Goal: Task Accomplishment & Management: Complete application form

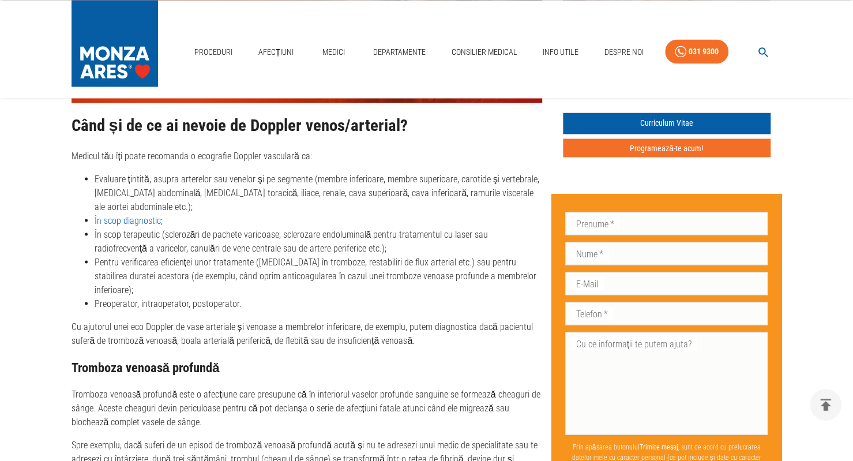
scroll to position [1101, 0]
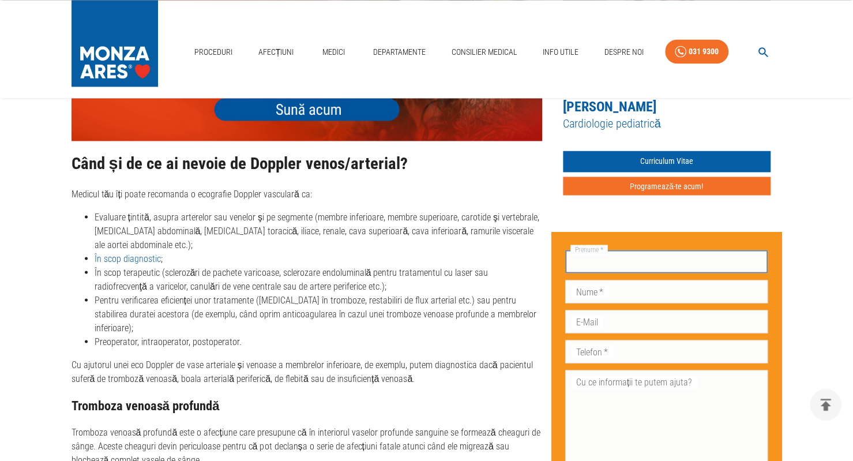
click at [620, 250] on input "Prenume   *" at bounding box center [666, 261] width 203 height 23
type input "Arina"
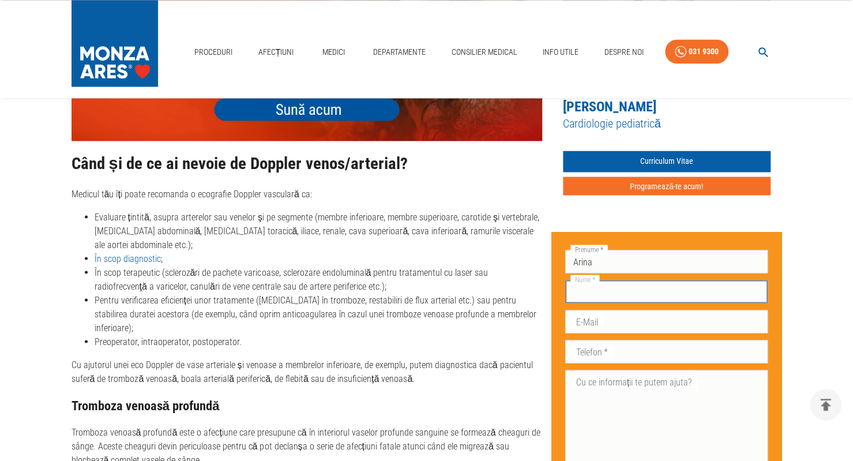
click at [608, 280] on input "Nume   *" at bounding box center [666, 291] width 203 height 23
type input "Codreanu"
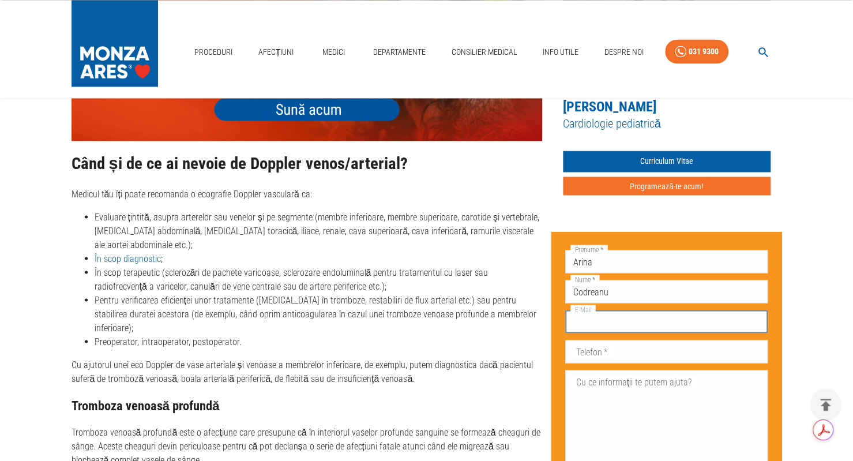
click at [602, 310] on input "E-Mail" at bounding box center [666, 321] width 203 height 23
type input "[EMAIL_ADDRESS][DOMAIN_NAME]"
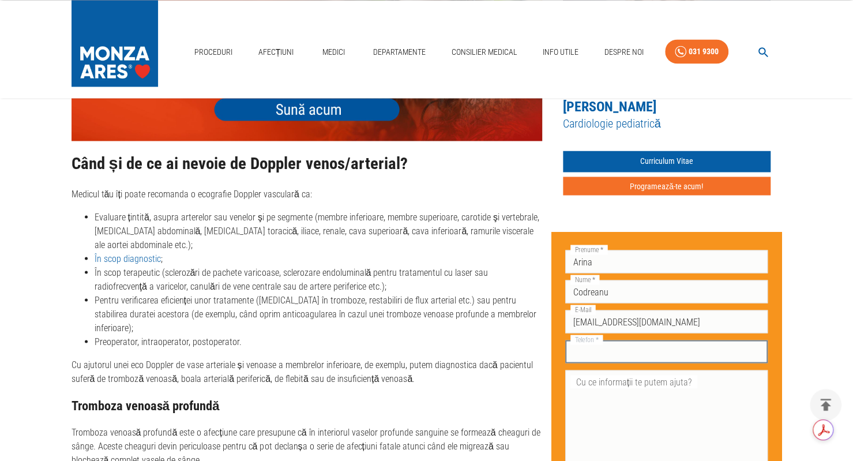
click at [616, 340] on input "Telefon   *" at bounding box center [666, 351] width 203 height 23
type input "0744689038"
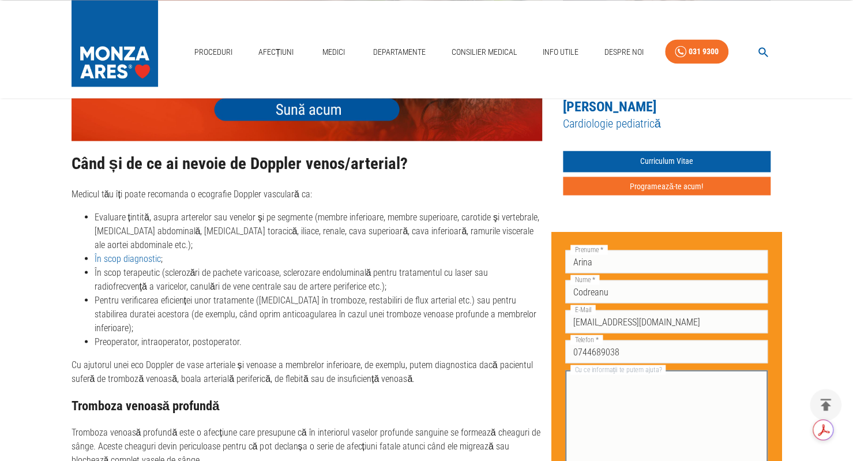
click at [624, 375] on textarea "Cu ce informații te putem ajuta?" at bounding box center [666, 421] width 187 height 93
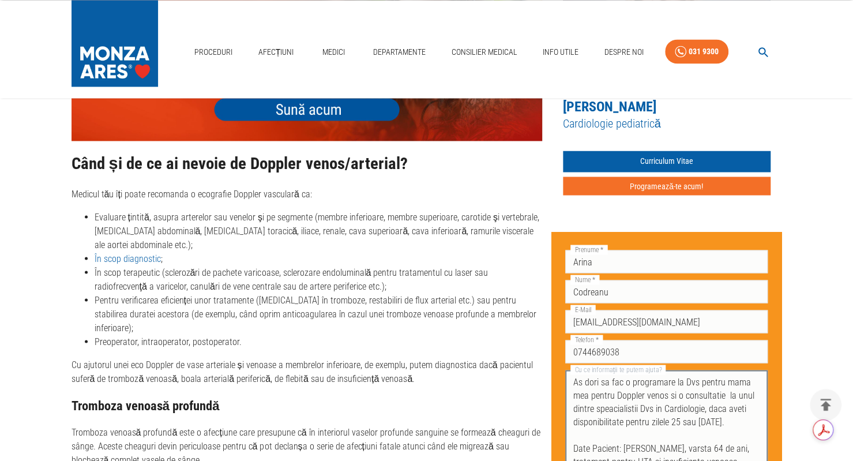
scroll to position [0, 0]
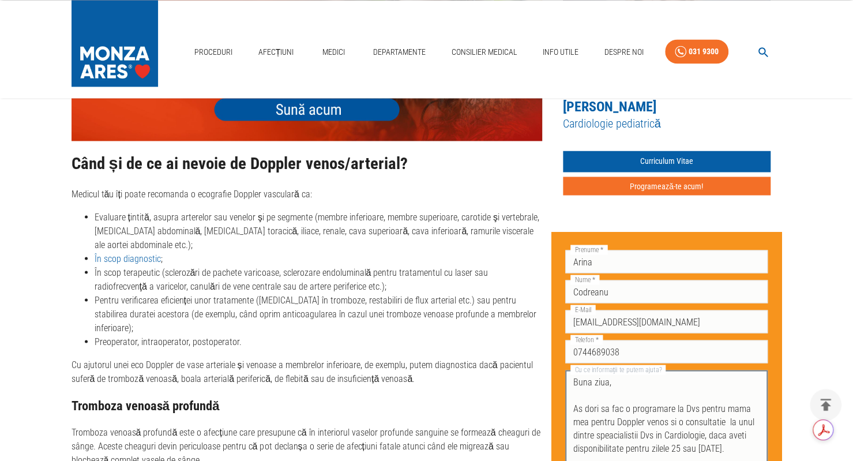
click at [616, 408] on textarea "Buna ziua, As dori sa fac o programare la Dvs pentru mama mea pentru Doppler ve…" at bounding box center [666, 421] width 187 height 93
click at [613, 406] on textarea "Buna ziua, As dori sa fac o programare la Dvs pentru mama mea pentru Doppler ve…" at bounding box center [666, 421] width 187 height 93
click at [683, 435] on textarea "Buna ziua, As dori sa fac o programare la Dvs pentru mama mea pentru: - Doppler…" at bounding box center [666, 421] width 187 height 93
click at [615, 446] on textarea "Buna ziua, As dori sa fac o programare la Dvs pentru mama mea pentru: - Doppler…" at bounding box center [666, 421] width 187 height 93
click at [666, 445] on textarea "Buna ziua, As dori sa fac o programare la Dvs pentru mama mea pentru: - Doppler…" at bounding box center [666, 421] width 187 height 93
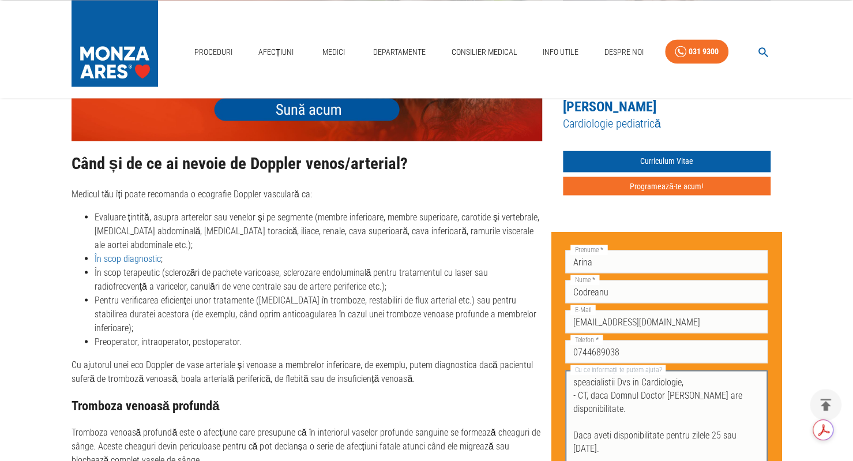
scroll to position [75, 0]
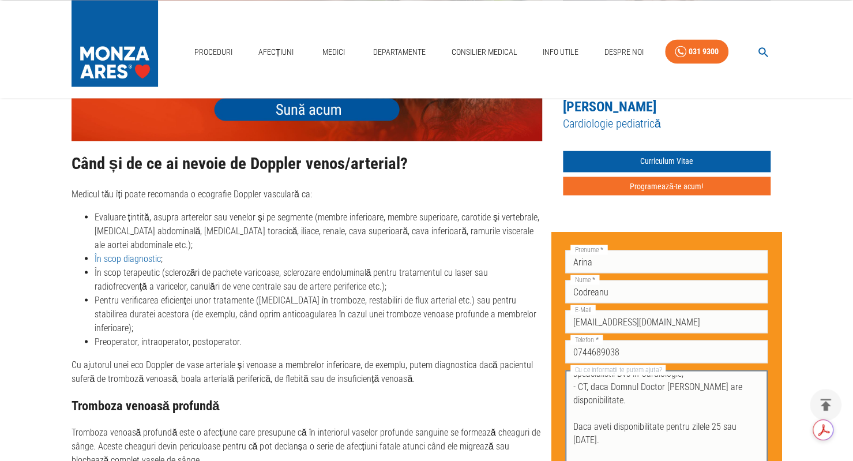
click at [626, 428] on textarea "Buna ziua, As dori sa fac o programare la Dvs pentru mama mea pentru: - Doppler…" at bounding box center [666, 421] width 187 height 93
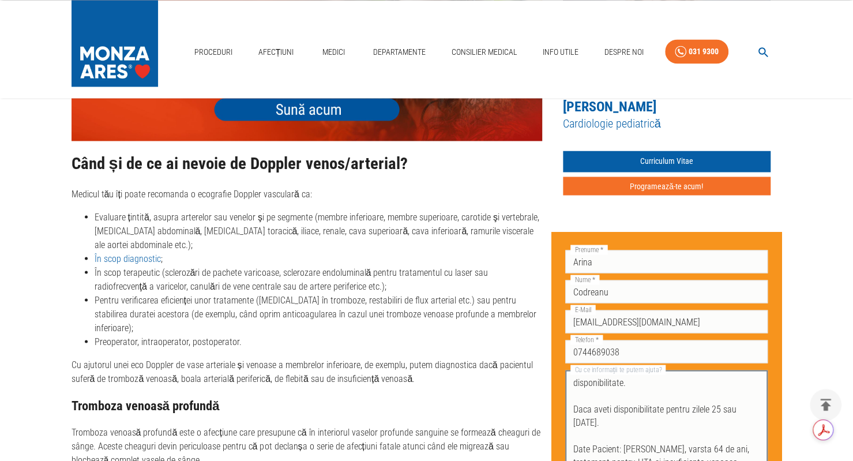
click at [740, 448] on textarea "Buna ziua, As dori sa fac o programare la Dvs pentru mama mea pentru: - Doppler…" at bounding box center [666, 421] width 187 height 93
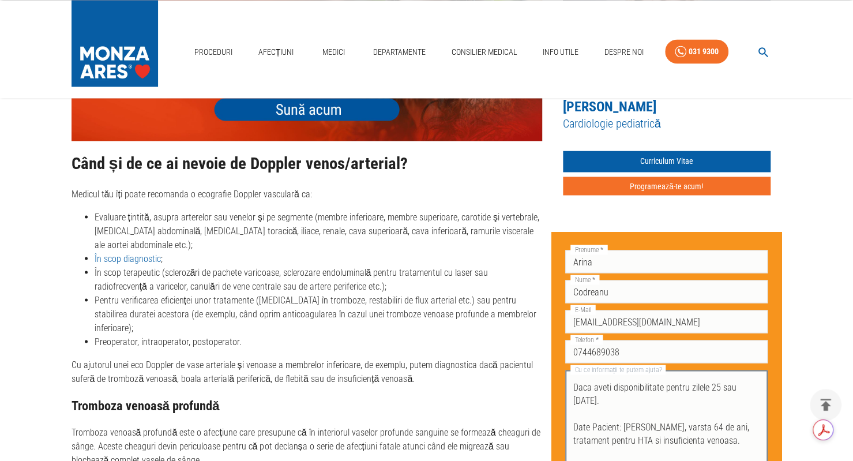
scroll to position [117, 0]
click at [632, 378] on textarea "Buna ziua, As dori sa fac o programare la Dvs pentru mama mea pentru: - Doppler…" at bounding box center [666, 421] width 187 height 93
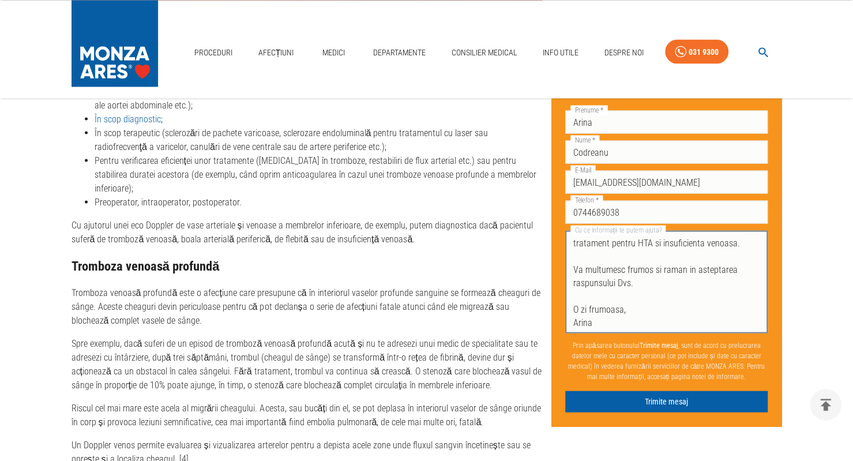
scroll to position [1283, 0]
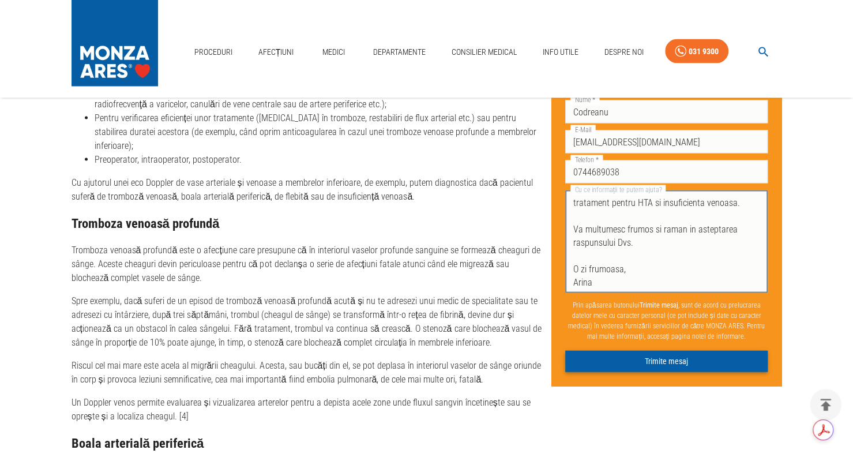
type textarea "Buna ziua, As dori sa fac o programare la Dvs pentru mama mea pentru: - Doppler…"
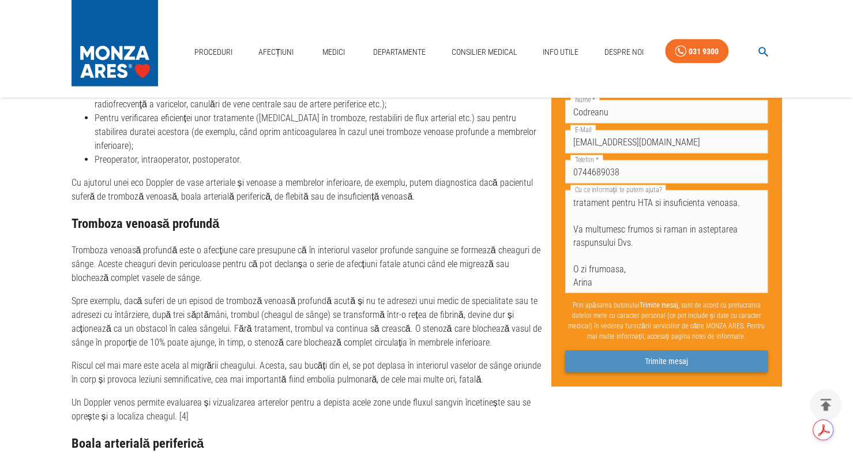
click at [653, 358] on button "Trimite mesaj" at bounding box center [666, 361] width 203 height 21
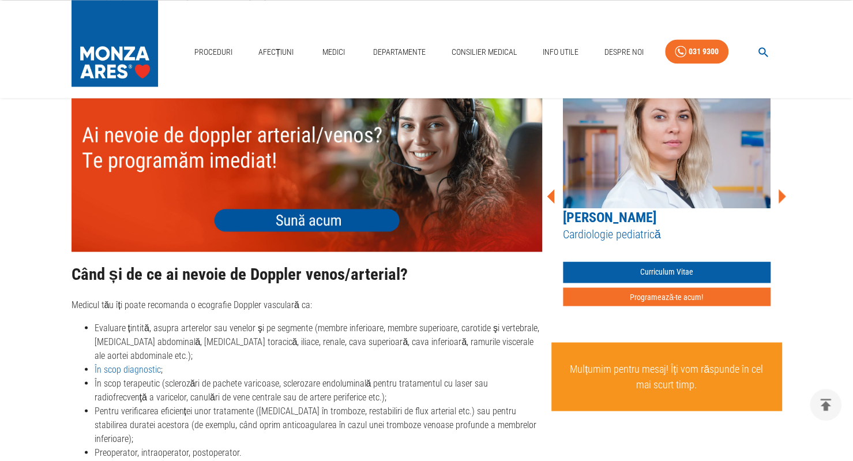
scroll to position [975, 0]
